Goal: Task Accomplishment & Management: Complete application form

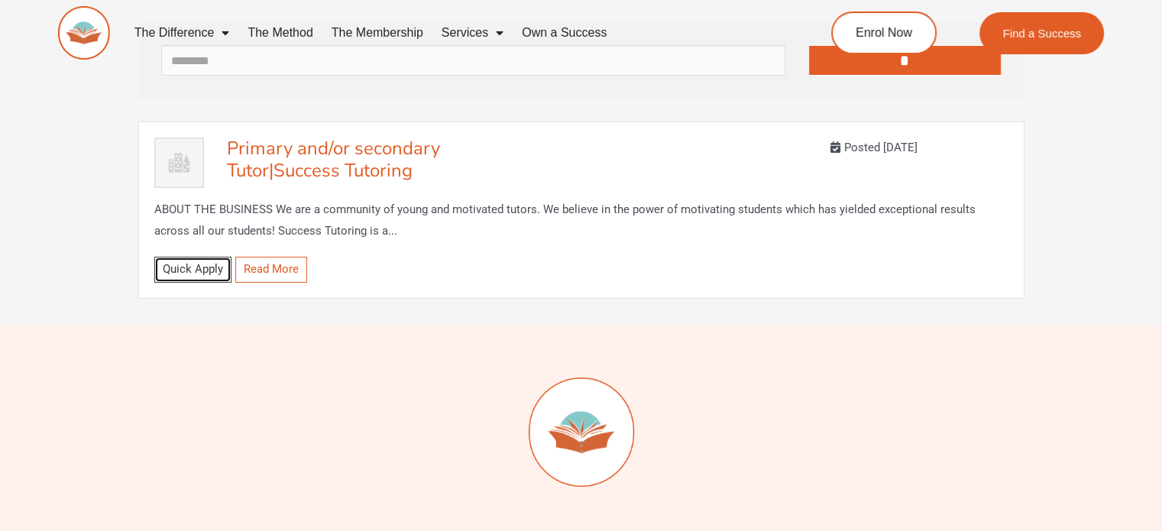
click at [186, 269] on link "Quick Apply" at bounding box center [192, 269] width 77 height 25
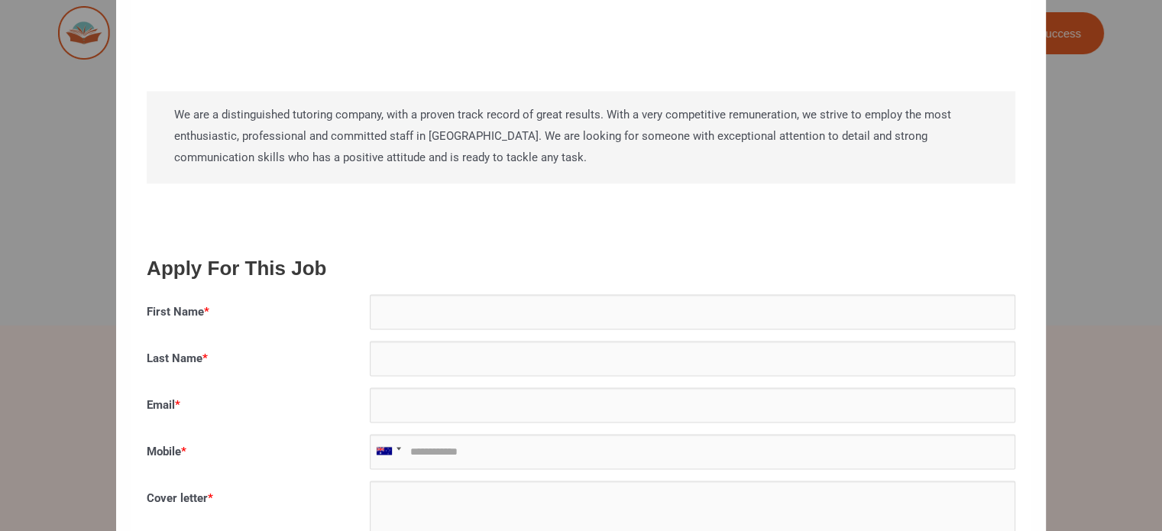
scroll to position [2445, 0]
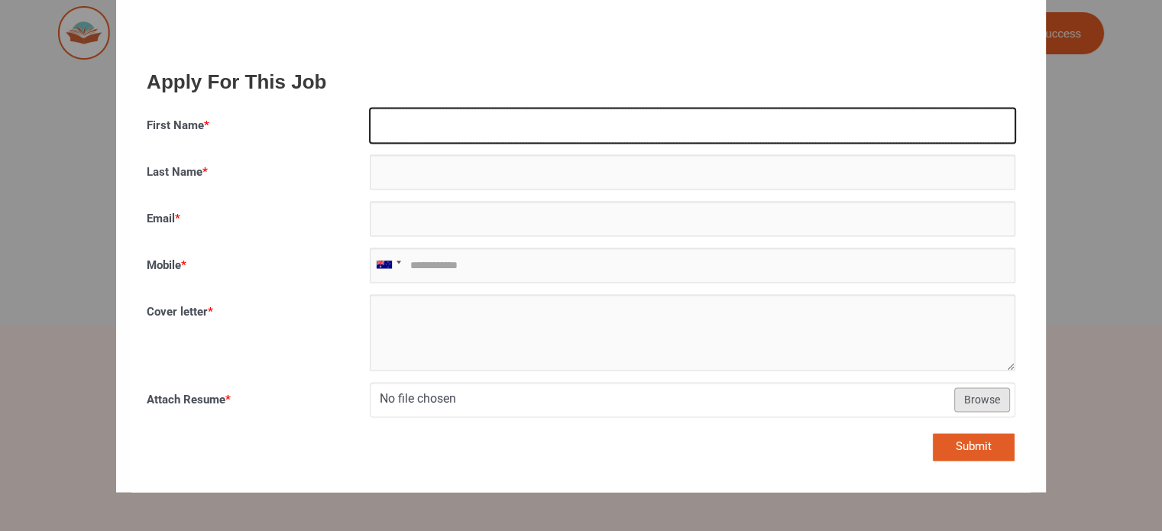
click at [501, 124] on input "First Name *" at bounding box center [693, 125] width 646 height 35
type input "*******"
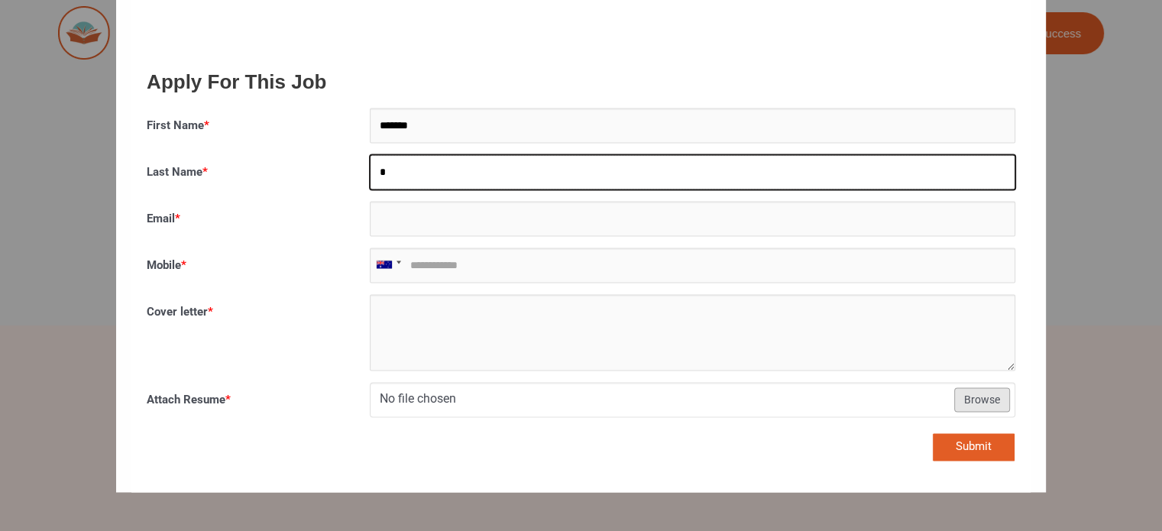
type input "*"
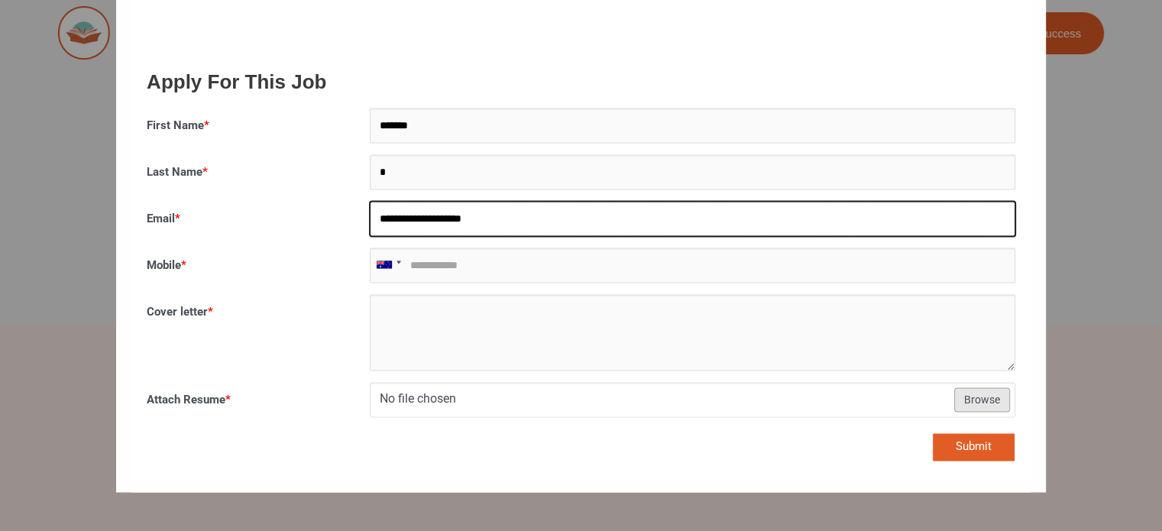
type input "**********"
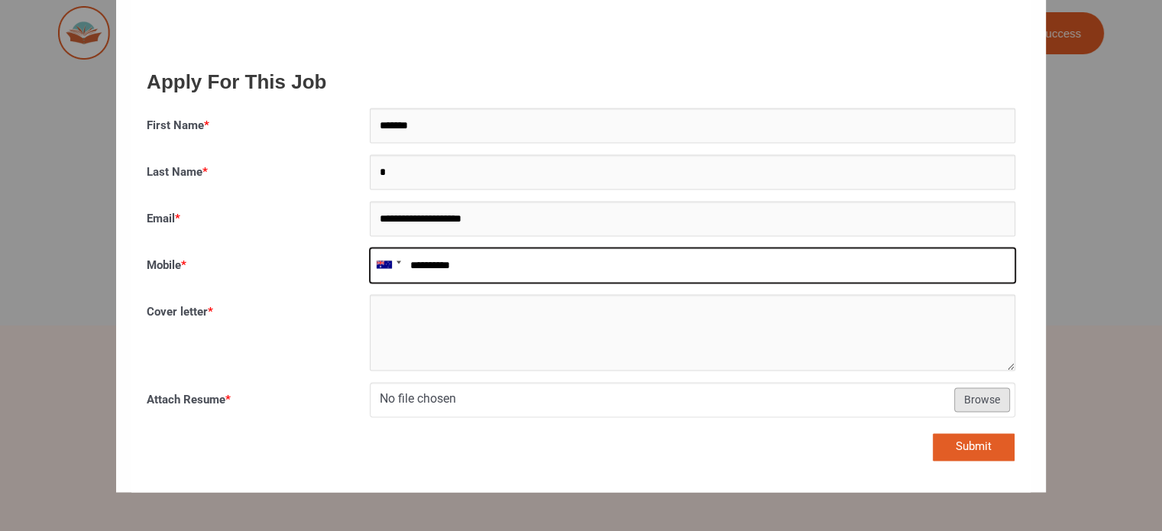
type input "**********"
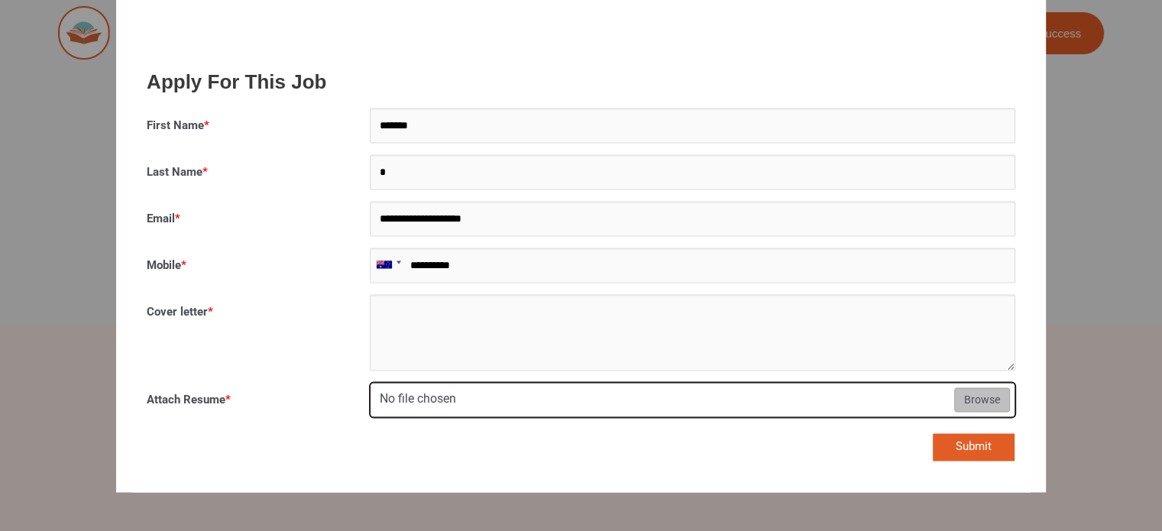
click at [529, 397] on input "Attach Resume *" at bounding box center [693, 400] width 644 height 35
type input "**********"
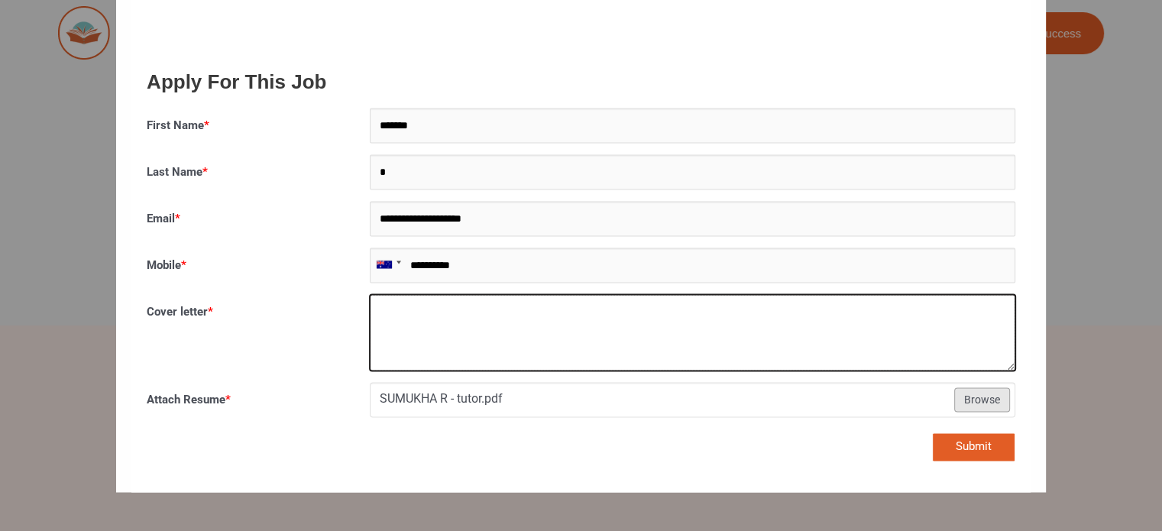
click at [416, 342] on textarea "Cover letter *" at bounding box center [693, 332] width 646 height 76
paste textarea "**********"
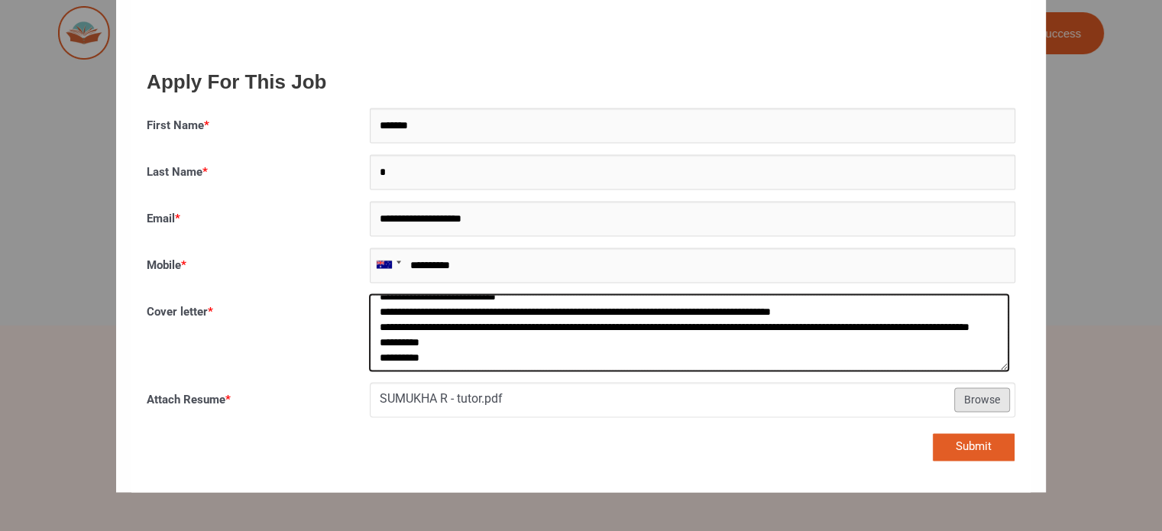
scroll to position [163, 0]
click at [524, 330] on textarea "Cover letter *" at bounding box center [689, 332] width 639 height 76
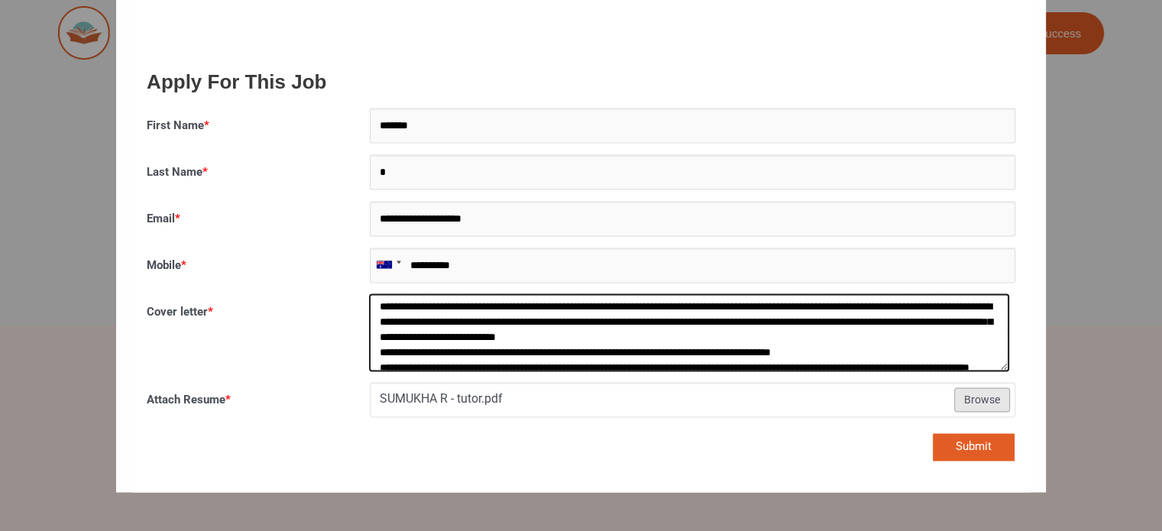
scroll to position [88, 0]
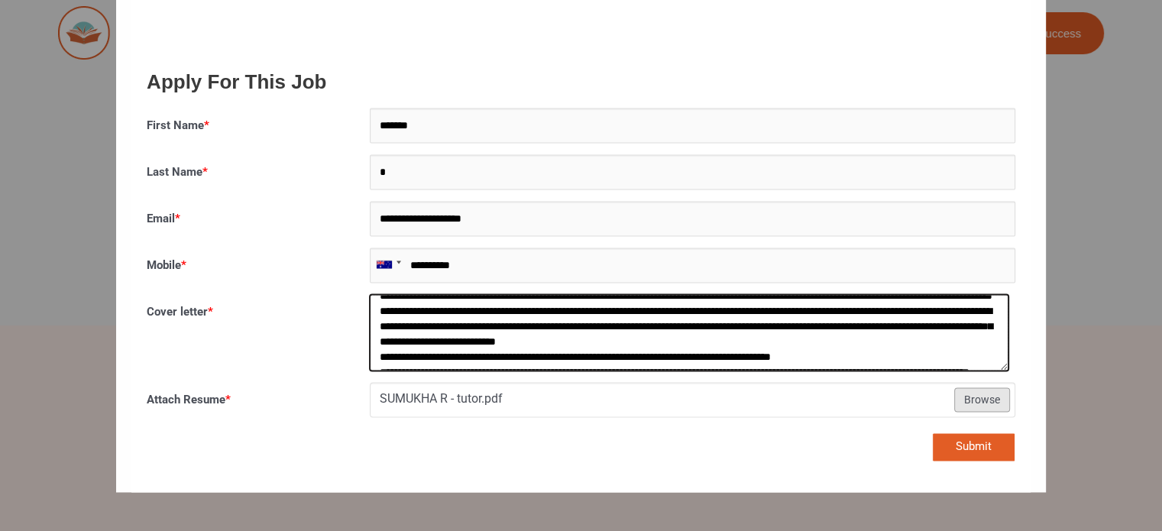
click at [888, 356] on textarea "Cover letter *" at bounding box center [689, 332] width 639 height 76
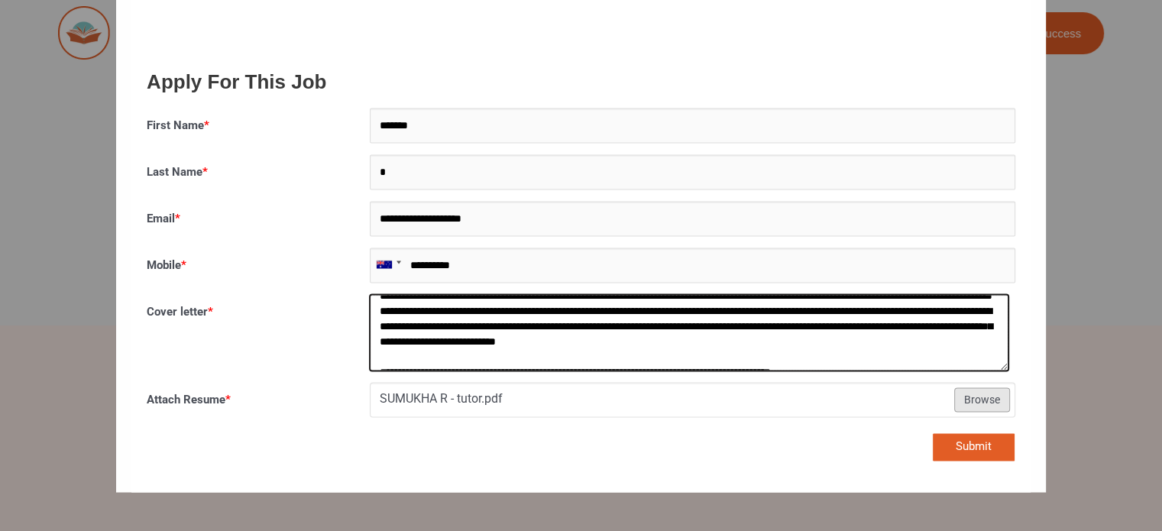
scroll to position [97, 0]
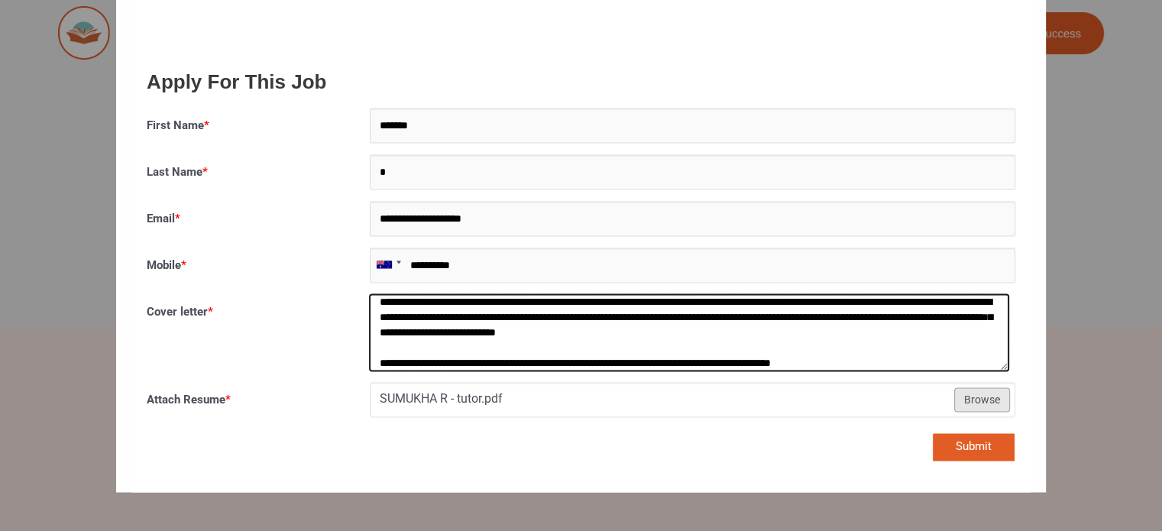
click at [765, 305] on textarea "Cover letter *" at bounding box center [689, 332] width 639 height 76
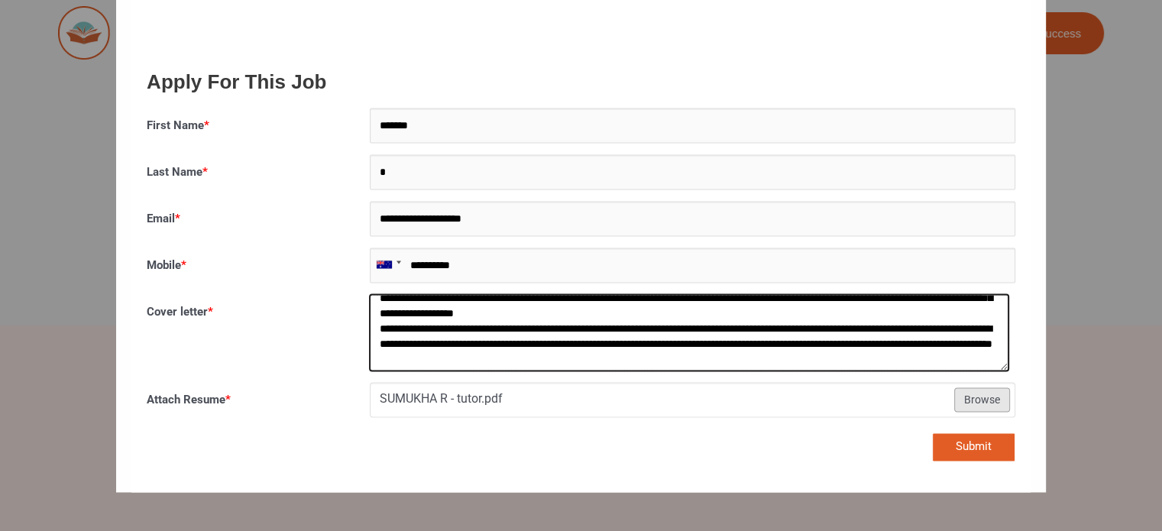
scroll to position [37, 0]
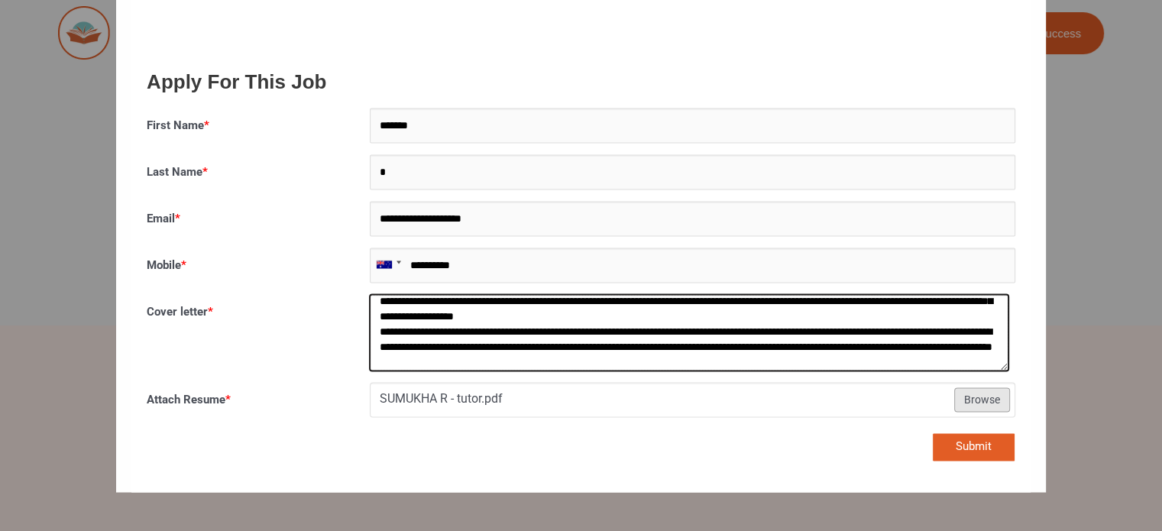
click at [790, 314] on textarea "Cover letter *" at bounding box center [689, 332] width 639 height 76
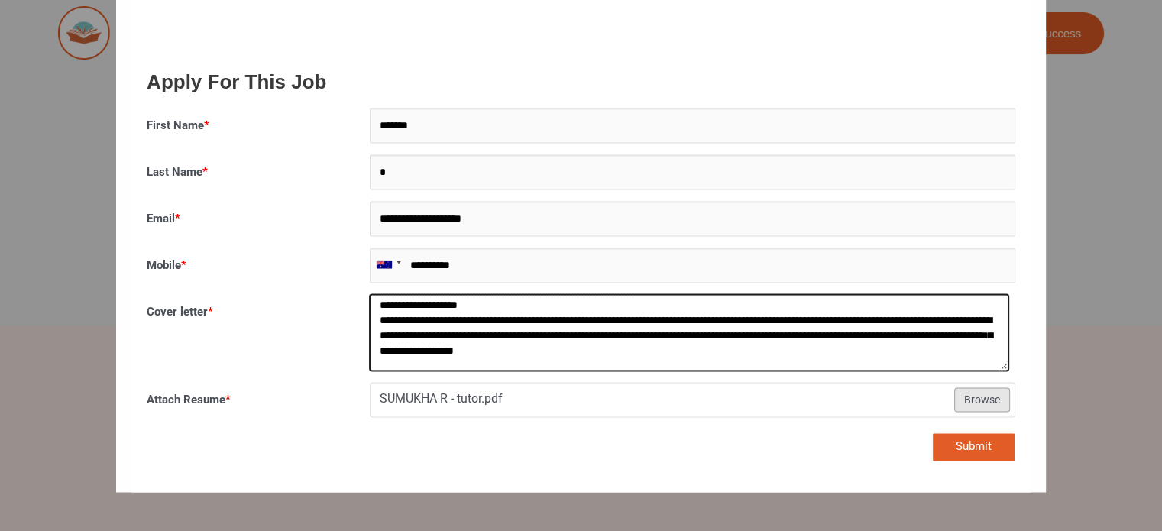
scroll to position [0, 0]
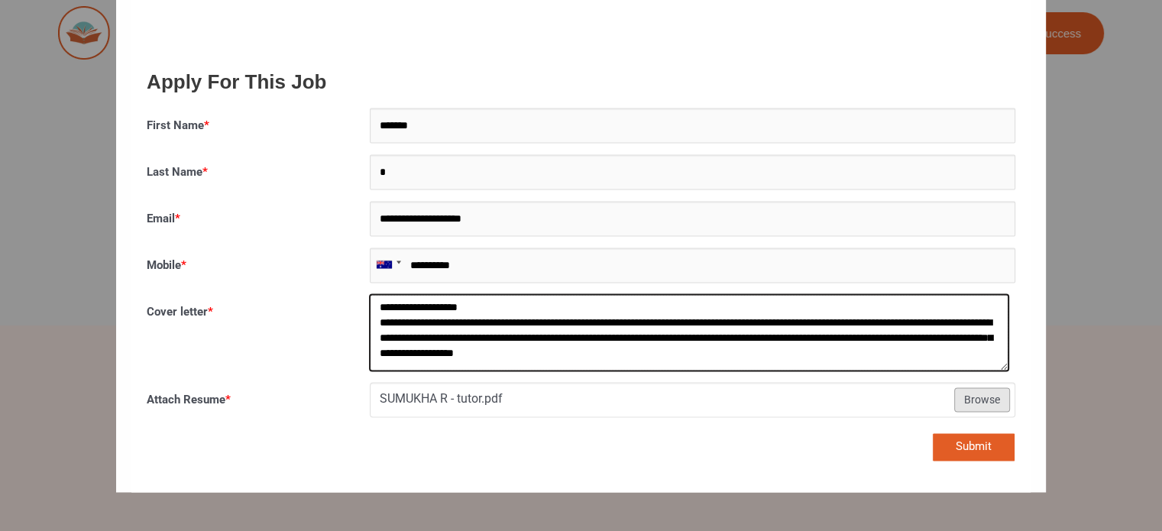
click at [568, 309] on textarea "Cover letter *" at bounding box center [689, 332] width 639 height 76
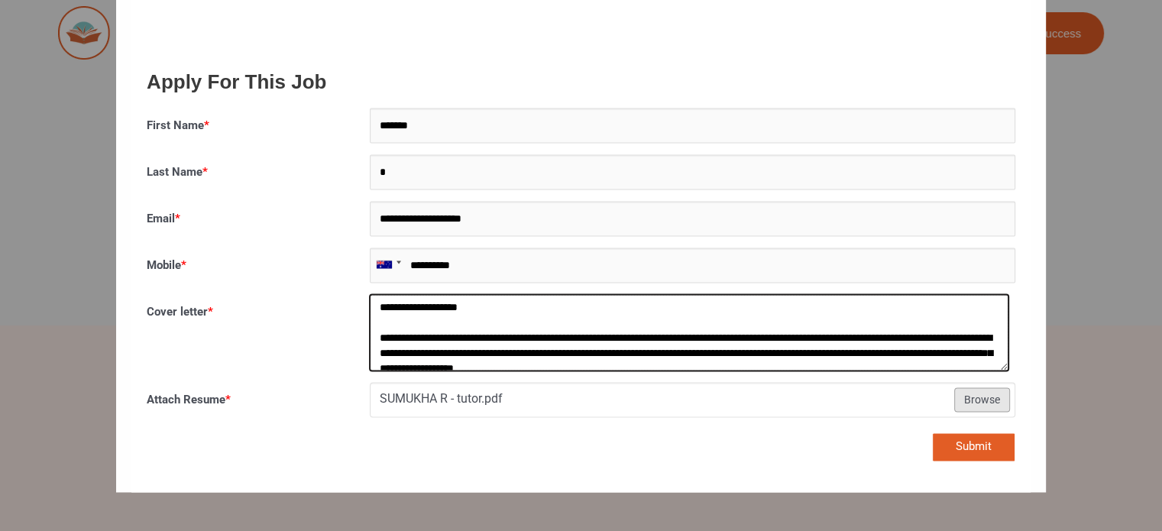
drag, startPoint x: 571, startPoint y: 335, endPoint x: 660, endPoint y: 335, distance: 88.6
click at [660, 335] on textarea "Cover letter *" at bounding box center [689, 332] width 639 height 76
drag, startPoint x: 630, startPoint y: 333, endPoint x: 772, endPoint y: 333, distance: 141.3
click at [772, 333] on textarea "Cover letter *" at bounding box center [689, 332] width 639 height 76
drag, startPoint x: 717, startPoint y: 322, endPoint x: 717, endPoint y: 342, distance: 19.9
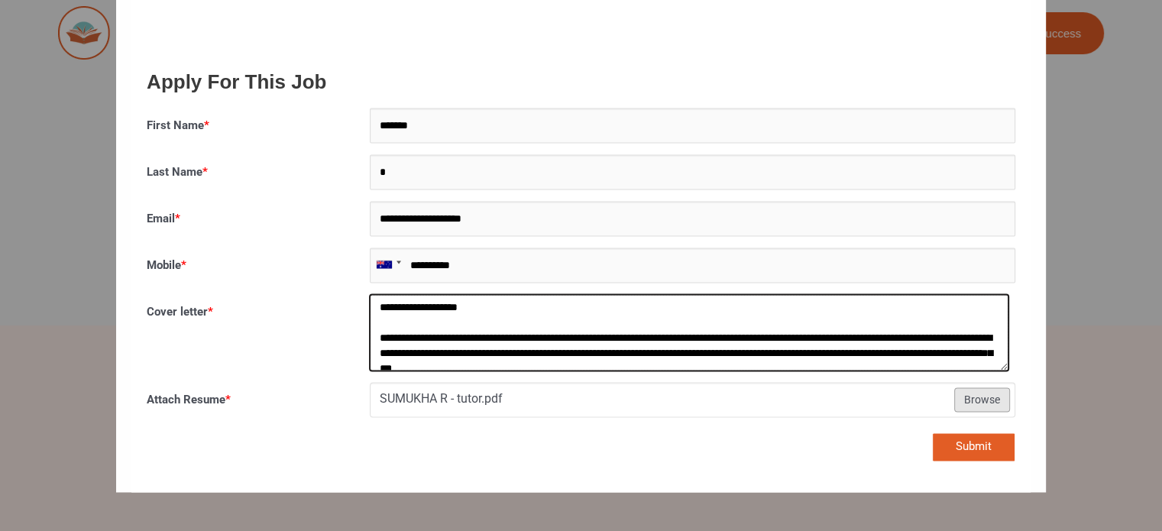
click at [722, 345] on textarea "Cover letter *" at bounding box center [689, 332] width 639 height 76
click at [715, 339] on textarea "Cover letter *" at bounding box center [689, 332] width 639 height 76
type textarea "**********"
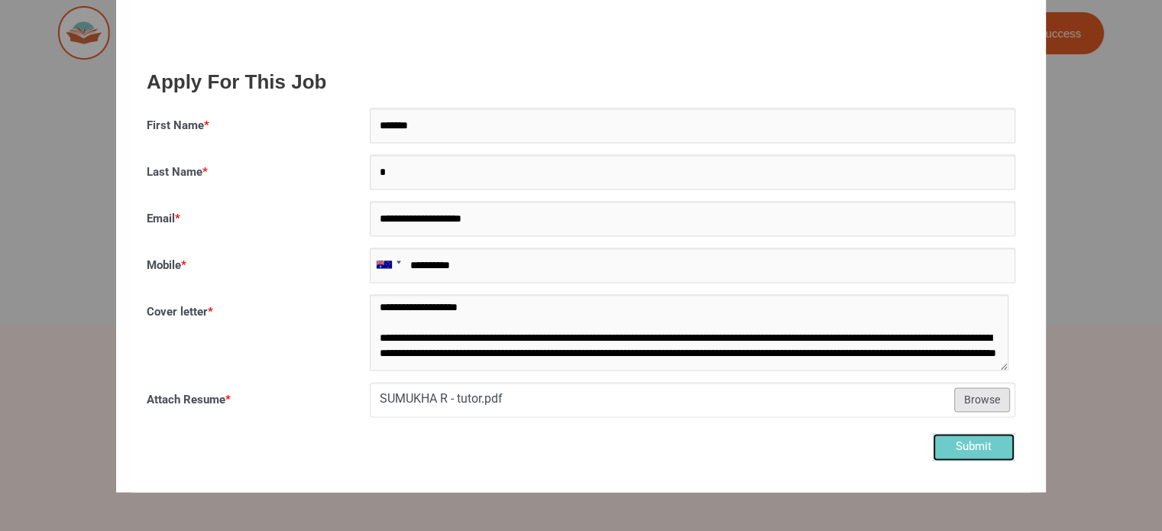
click at [973, 436] on button "Submit" at bounding box center [973, 446] width 83 height 28
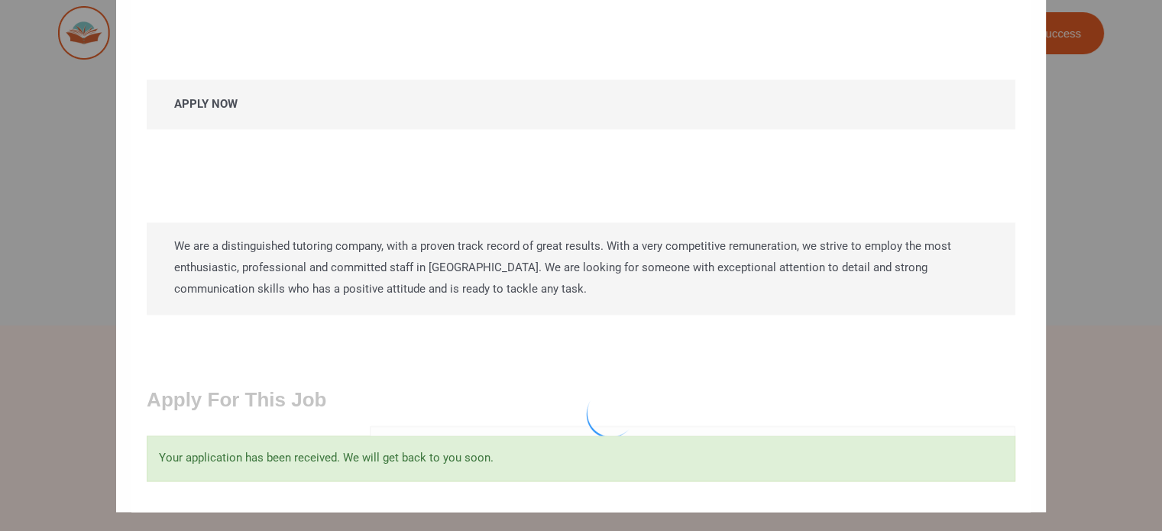
scroll to position [2102, 0]
